Goal: Use online tool/utility: Utilize a website feature to perform a specific function

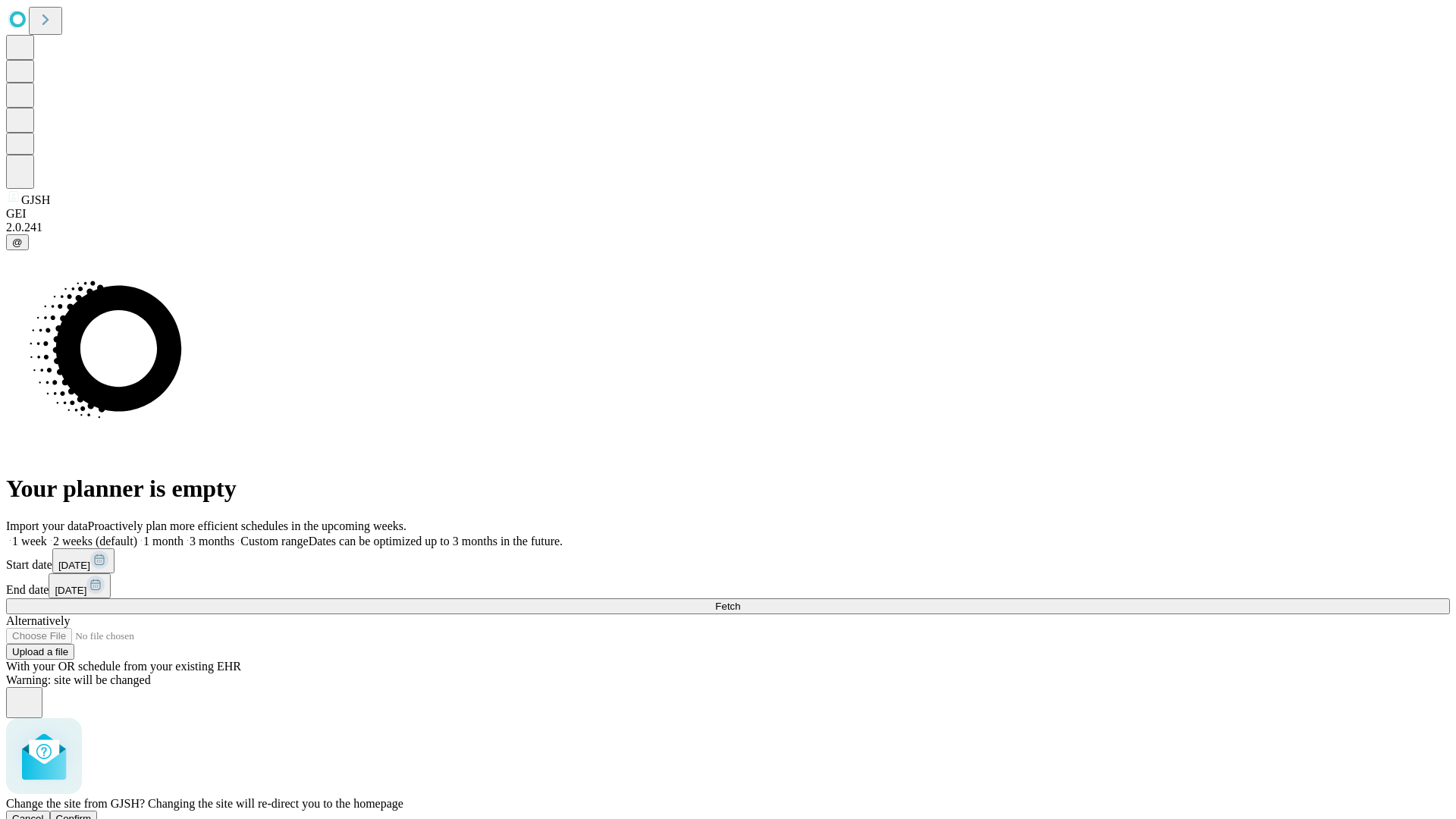
click at [92, 813] on span "Confirm" at bounding box center [74, 819] width 36 height 12
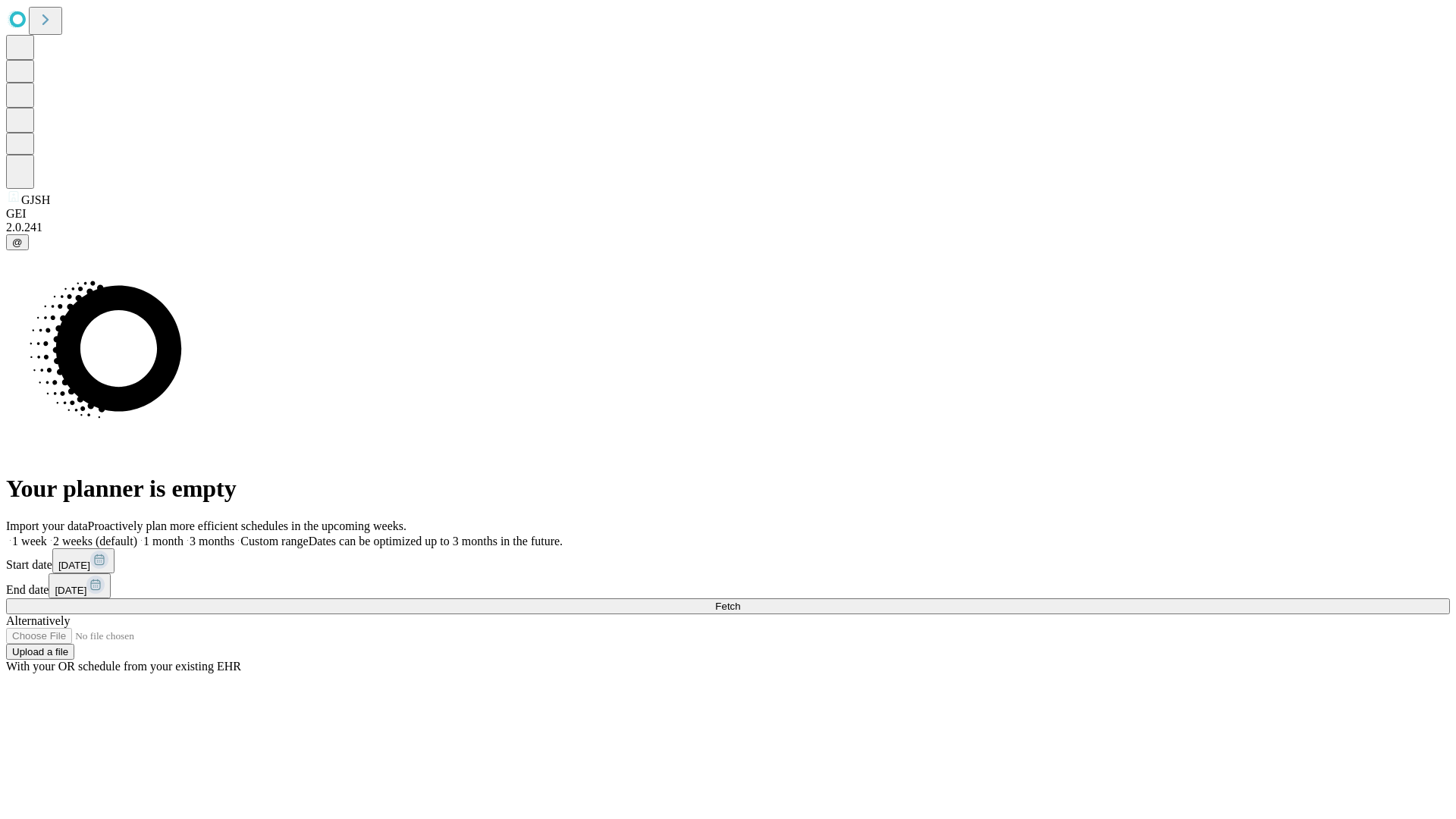
click at [138, 535] on label "2 weeks (default)" at bounding box center [92, 541] width 90 height 13
click at [740, 600] on span "Fetch" at bounding box center [728, 606] width 25 height 12
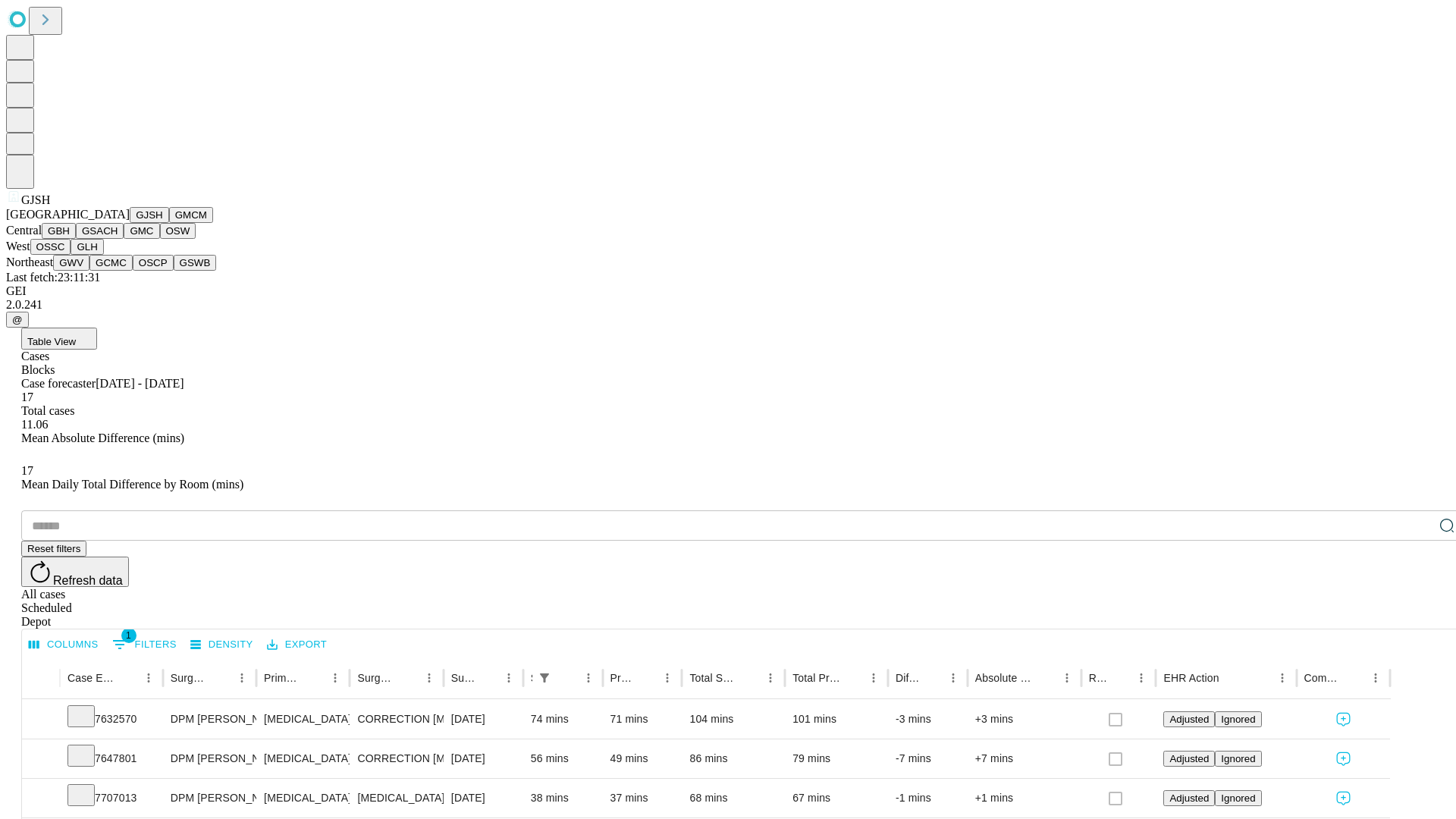
click at [169, 223] on button "GMCM" at bounding box center [190, 215] width 44 height 16
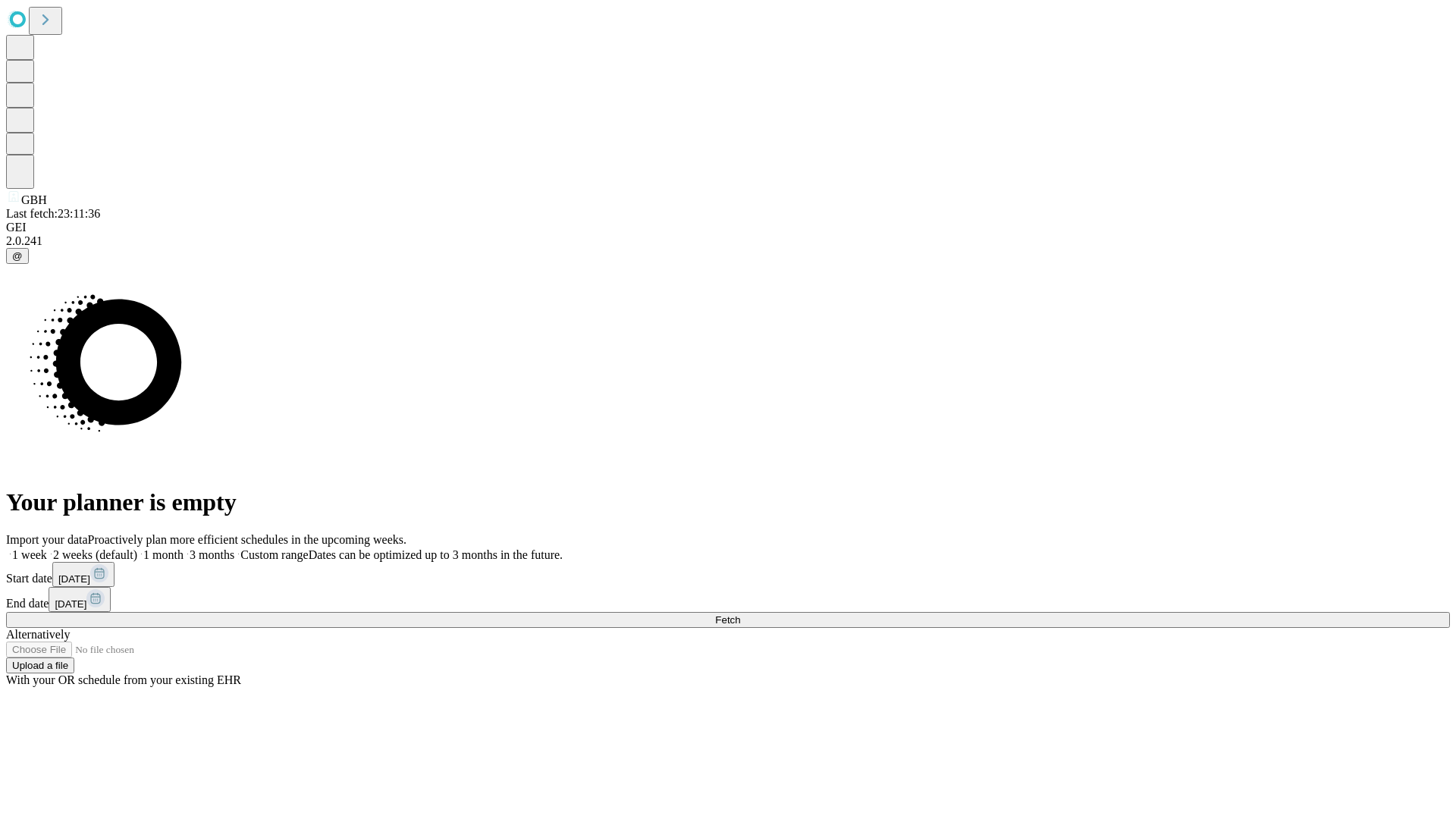
click at [138, 549] on label "2 weeks (default)" at bounding box center [92, 554] width 90 height 13
click at [740, 614] on span "Fetch" at bounding box center [728, 620] width 25 height 12
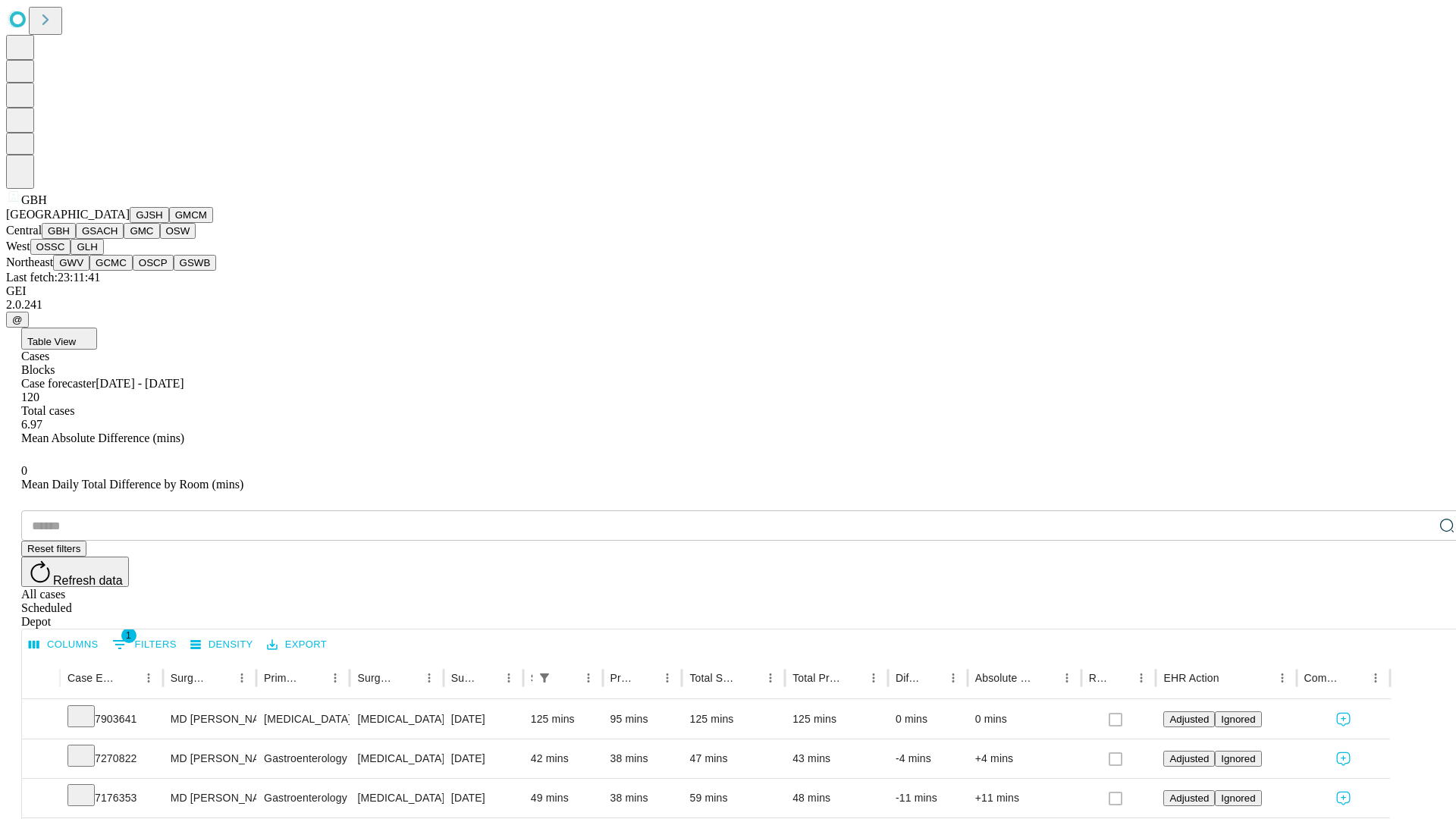
click at [117, 239] on button "GSACH" at bounding box center [100, 230] width 48 height 16
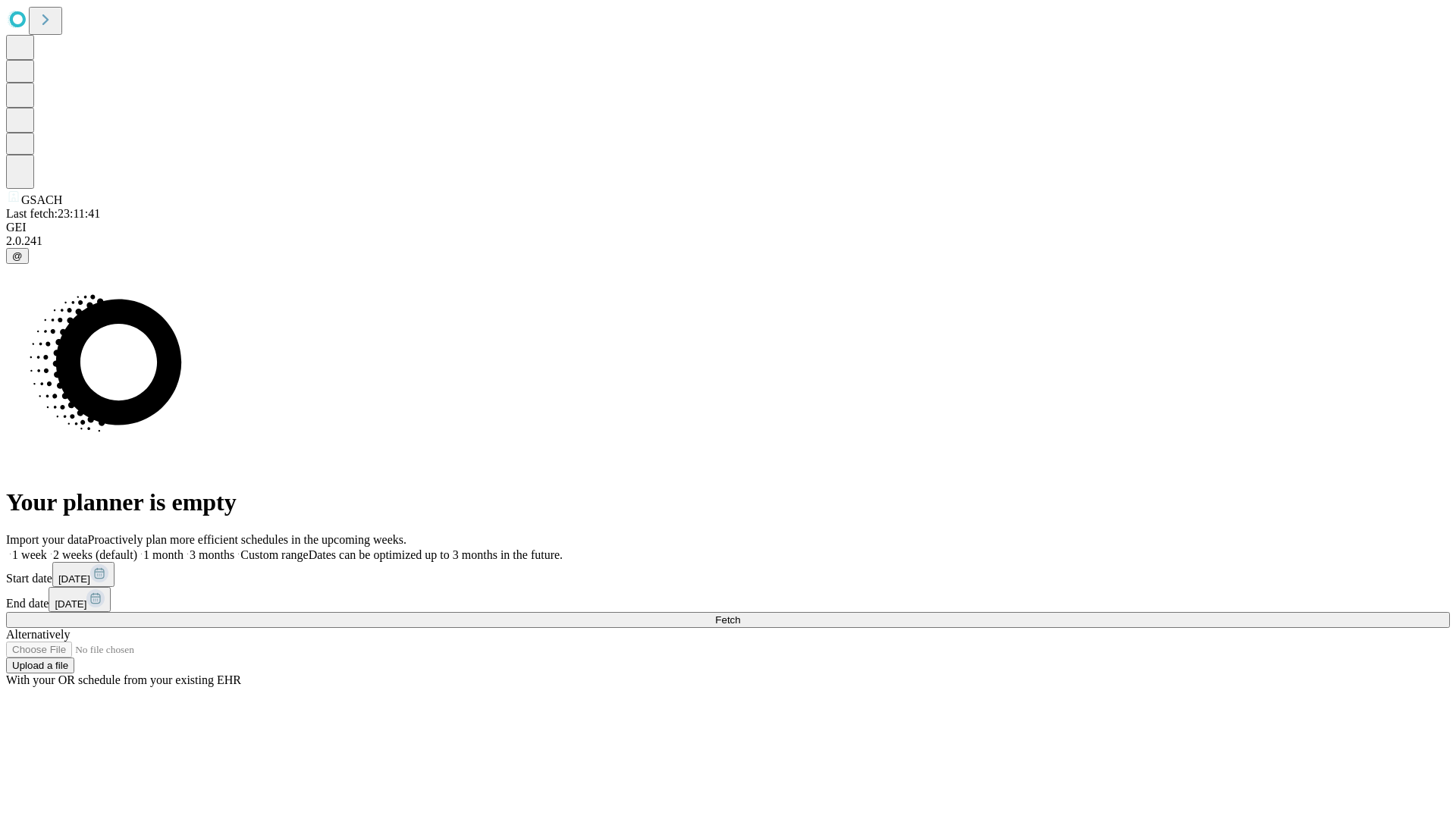
click at [138, 549] on label "2 weeks (default)" at bounding box center [92, 554] width 90 height 13
click at [740, 614] on span "Fetch" at bounding box center [728, 620] width 25 height 12
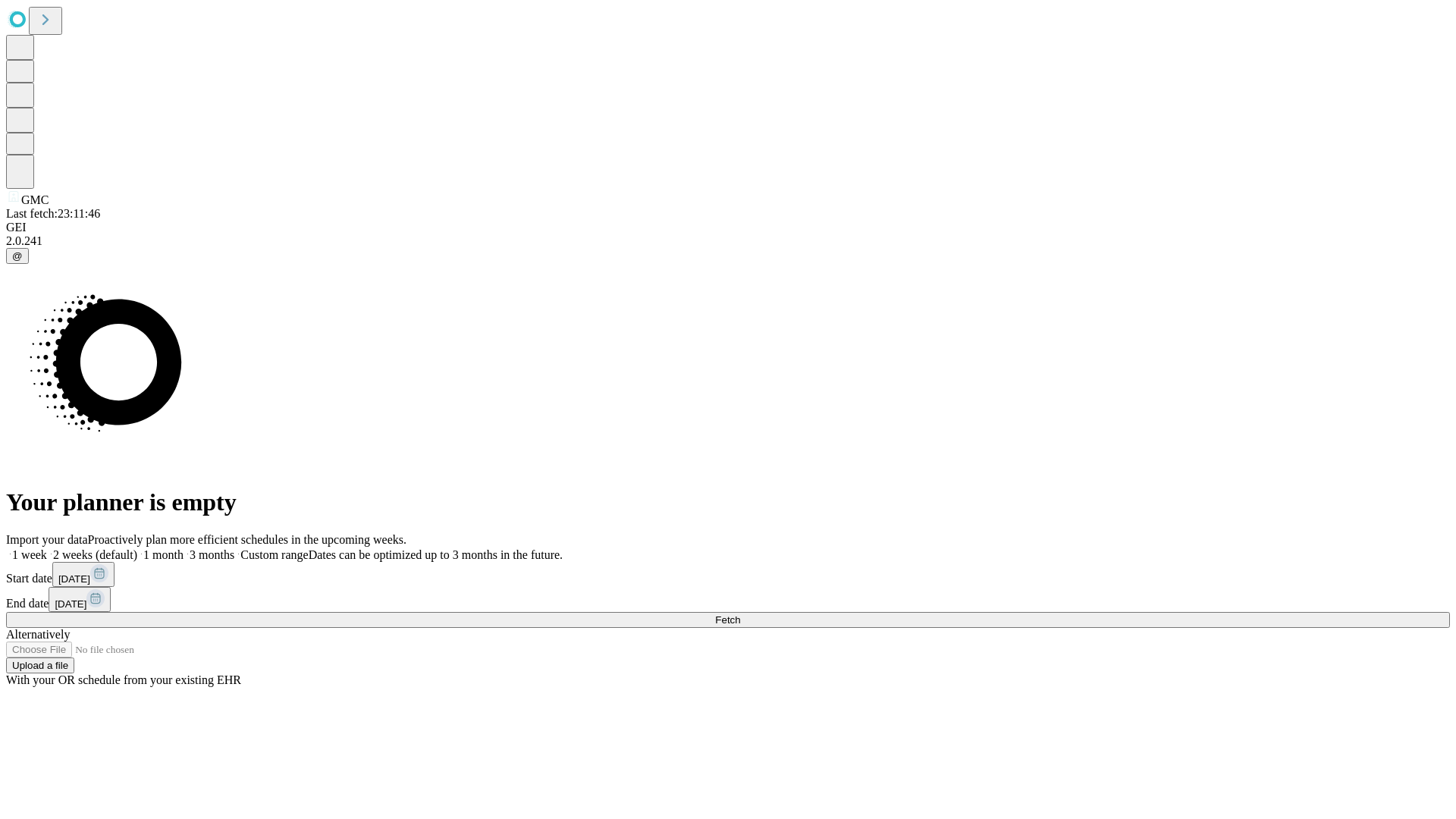
click at [138, 549] on label "2 weeks (default)" at bounding box center [92, 554] width 90 height 13
click at [740, 614] on span "Fetch" at bounding box center [728, 620] width 25 height 12
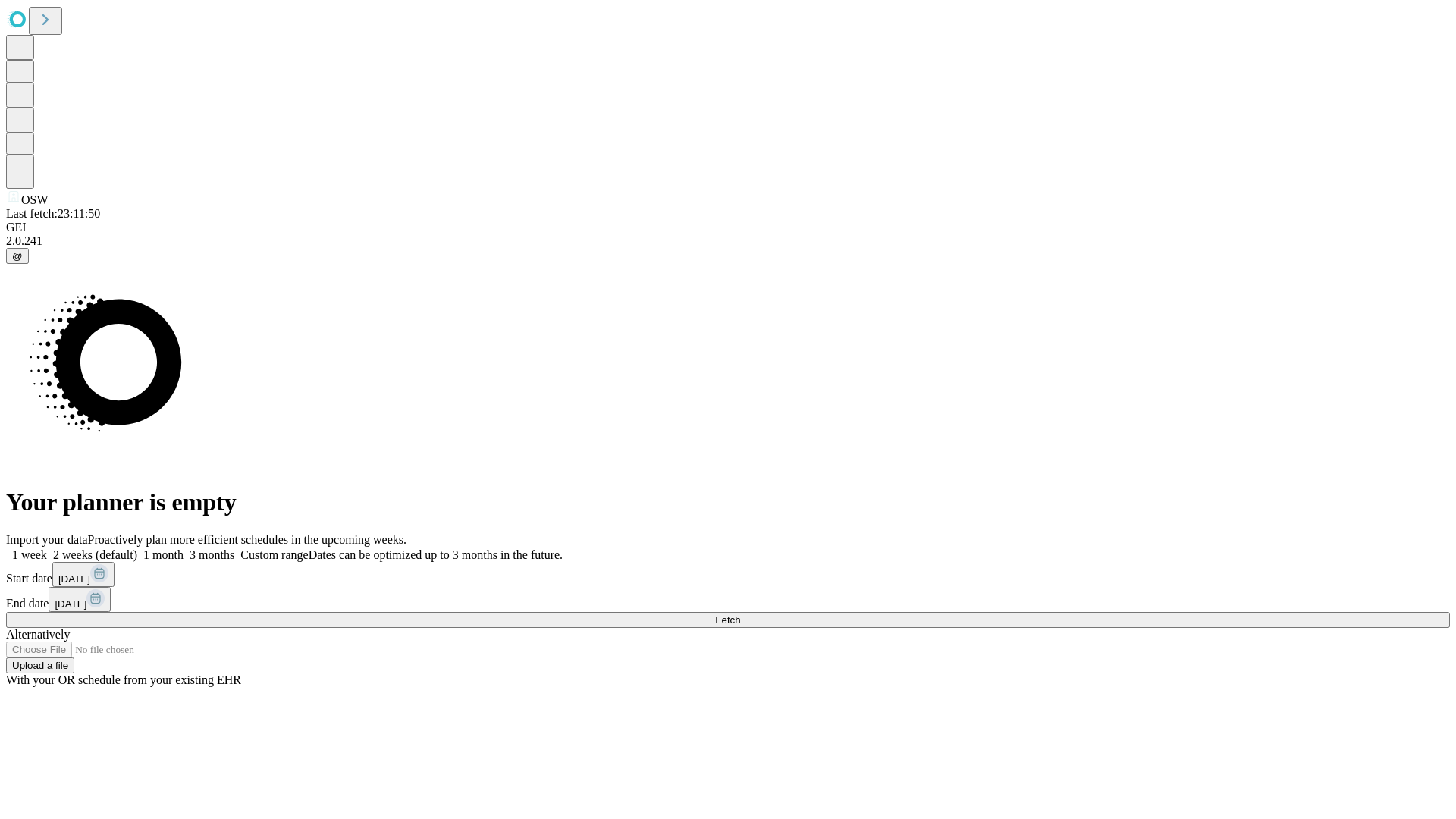
click at [138, 549] on label "2 weeks (default)" at bounding box center [92, 554] width 90 height 13
click at [740, 614] on span "Fetch" at bounding box center [728, 620] width 25 height 12
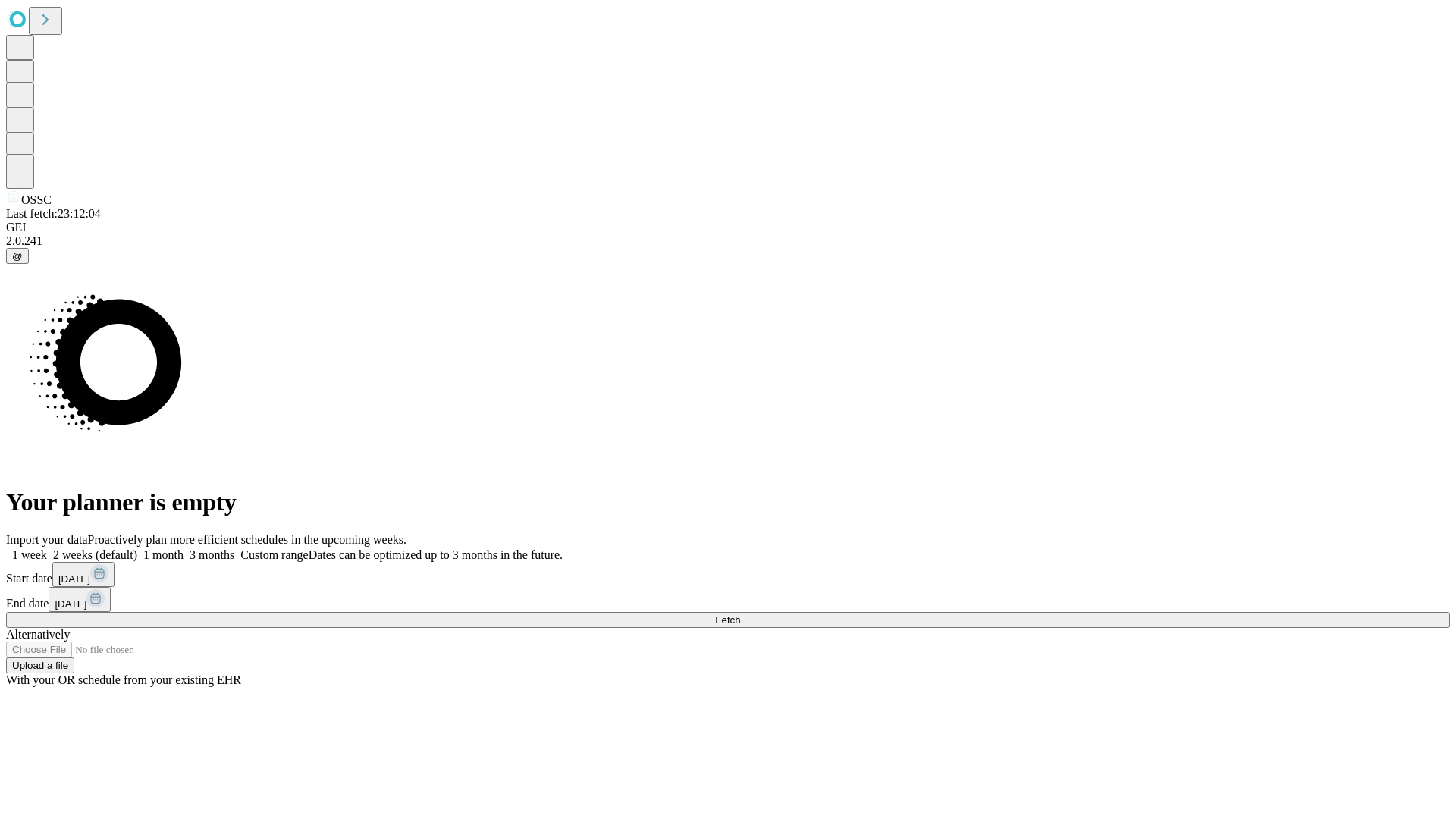
click at [138, 549] on label "2 weeks (default)" at bounding box center [92, 554] width 90 height 13
click at [740, 614] on span "Fetch" at bounding box center [728, 620] width 25 height 12
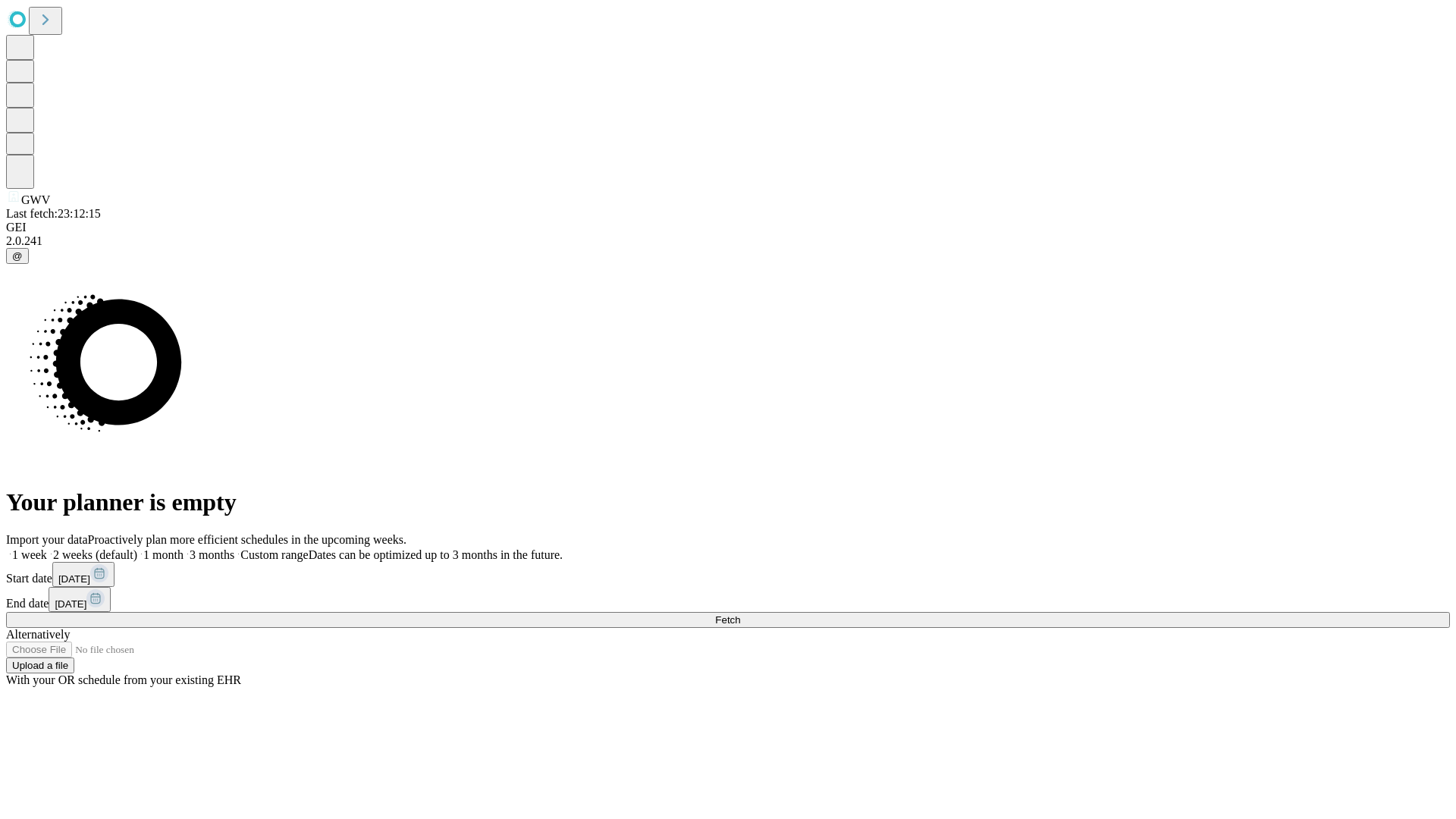
click at [138, 549] on label "2 weeks (default)" at bounding box center [92, 554] width 90 height 13
click at [740, 614] on span "Fetch" at bounding box center [728, 620] width 25 height 12
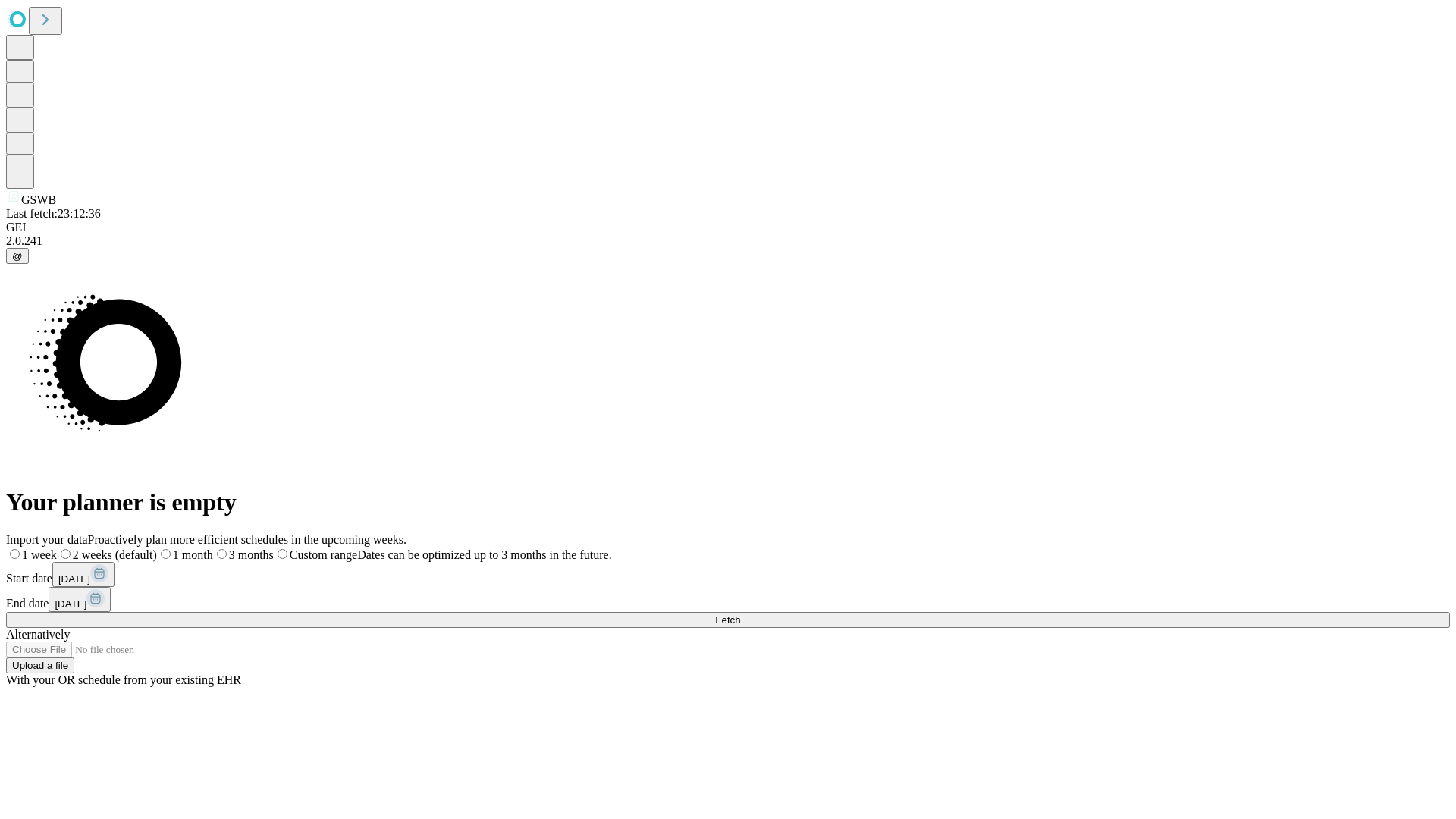
click at [740, 614] on span "Fetch" at bounding box center [728, 620] width 25 height 12
